Goal: Navigation & Orientation: Find specific page/section

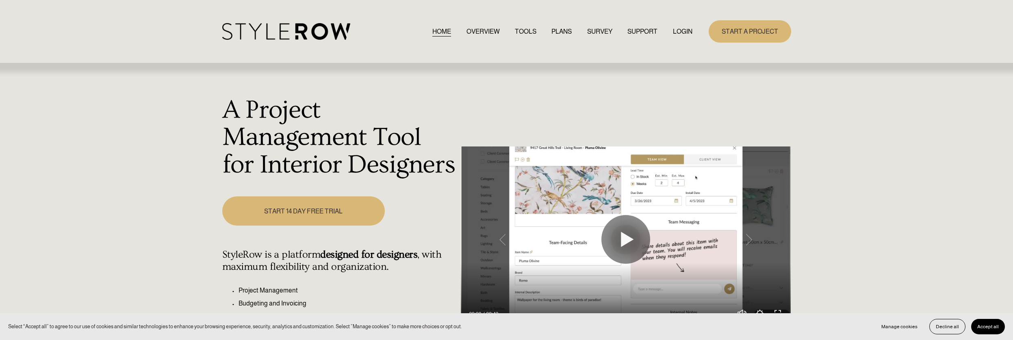
click at [676, 29] on link "LOGIN" at bounding box center [682, 31] width 19 height 11
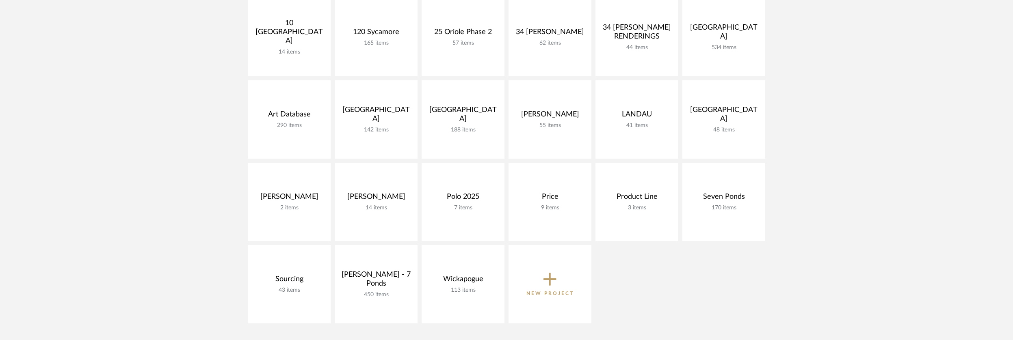
scroll to position [217, 0]
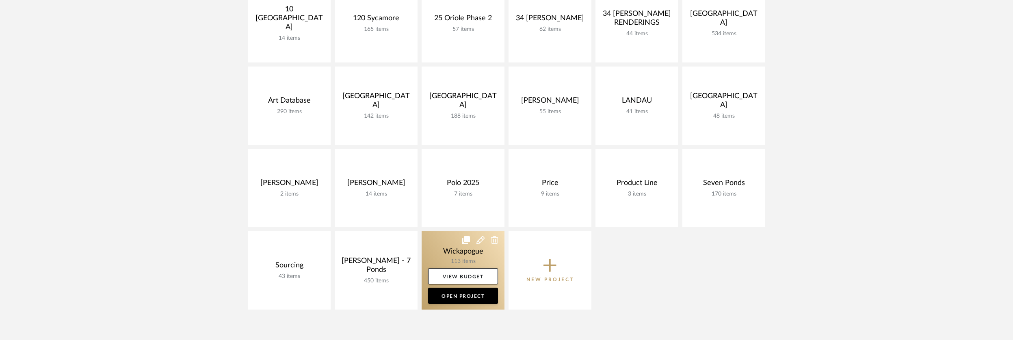
click at [444, 256] on link at bounding box center [463, 271] width 83 height 78
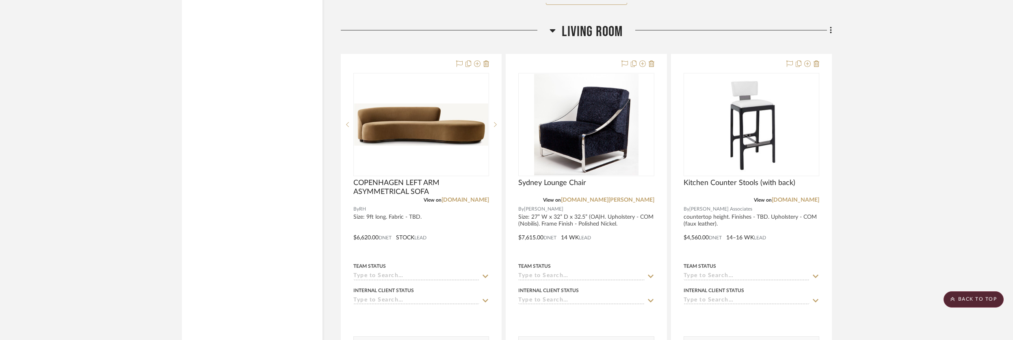
scroll to position [2467, 0]
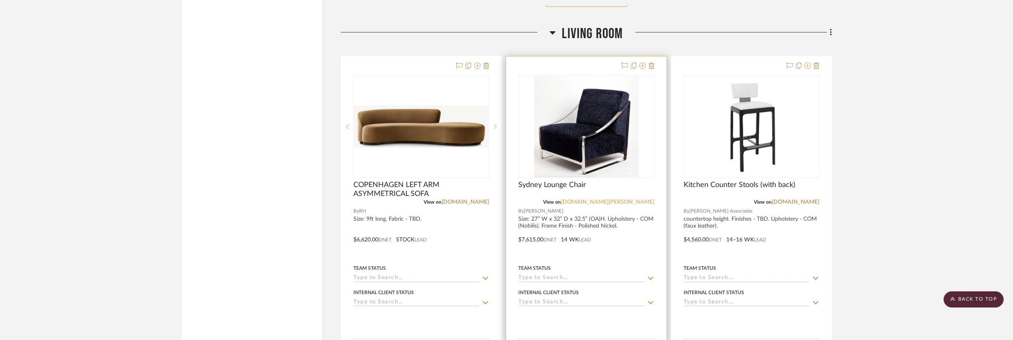
click at [645, 203] on link "[DOMAIN_NAME][PERSON_NAME]" at bounding box center [607, 202] width 93 height 6
